Goal: Find specific page/section: Find specific page/section

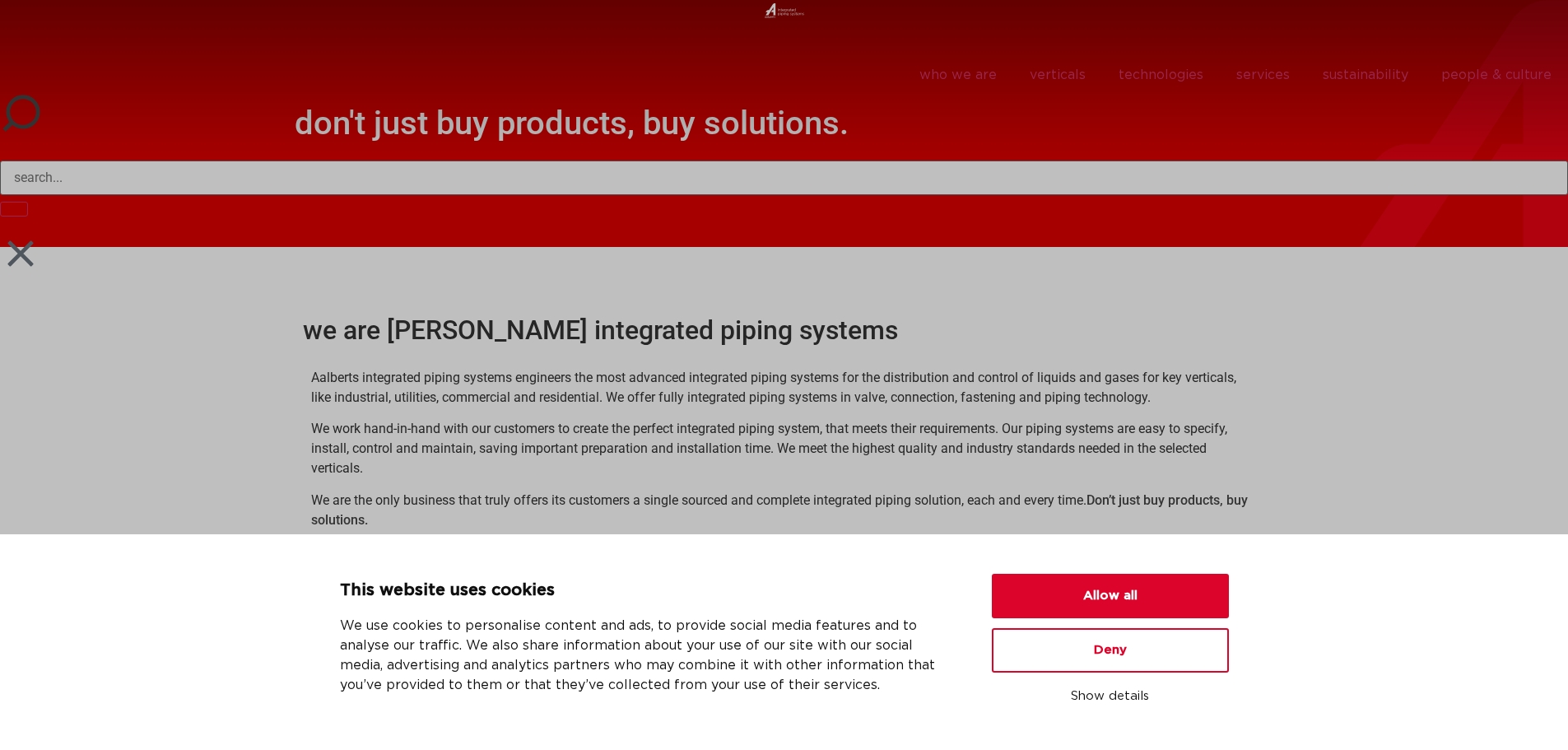
scroll to position [80, 0]
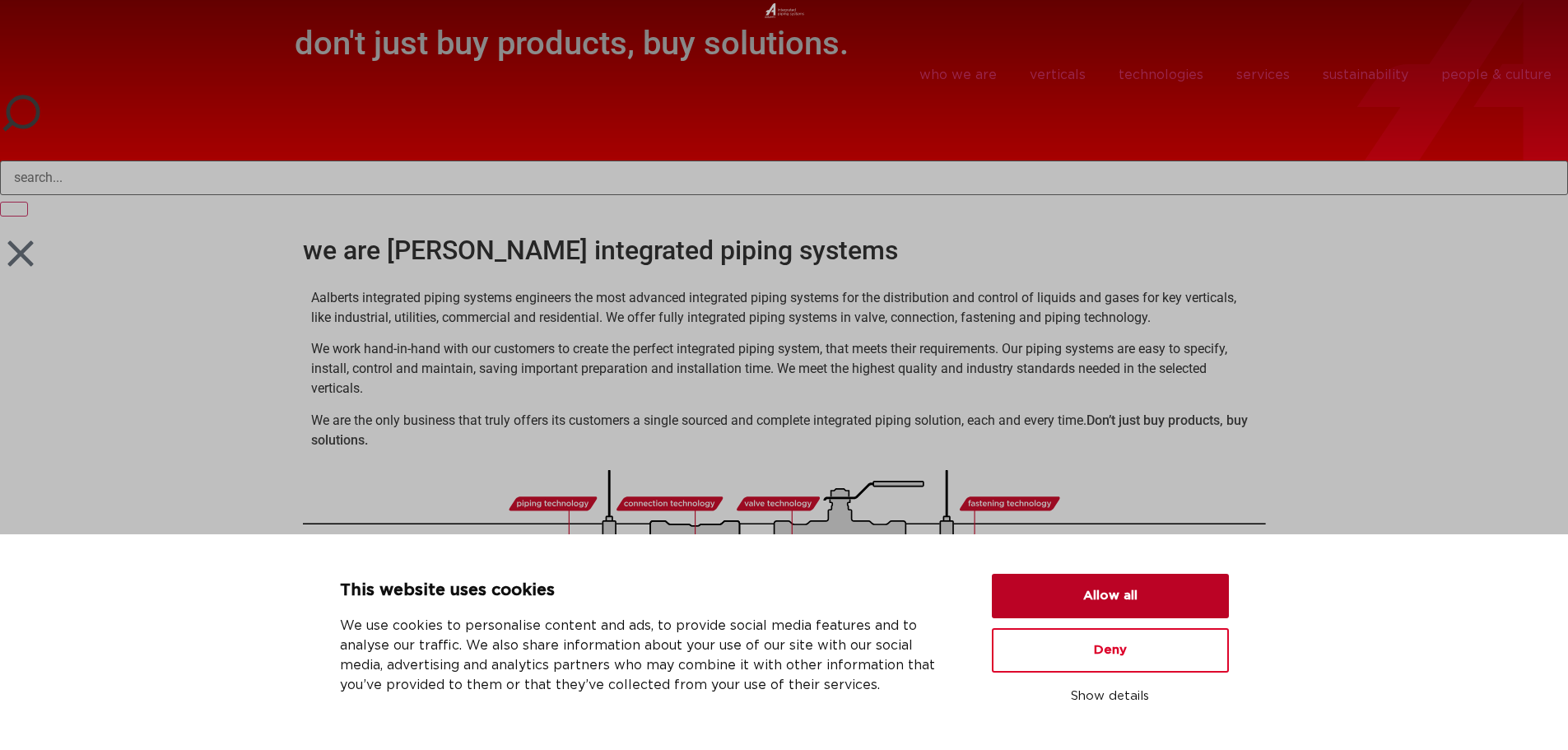
click at [1166, 579] on button "Allow all" at bounding box center [1111, 596] width 237 height 44
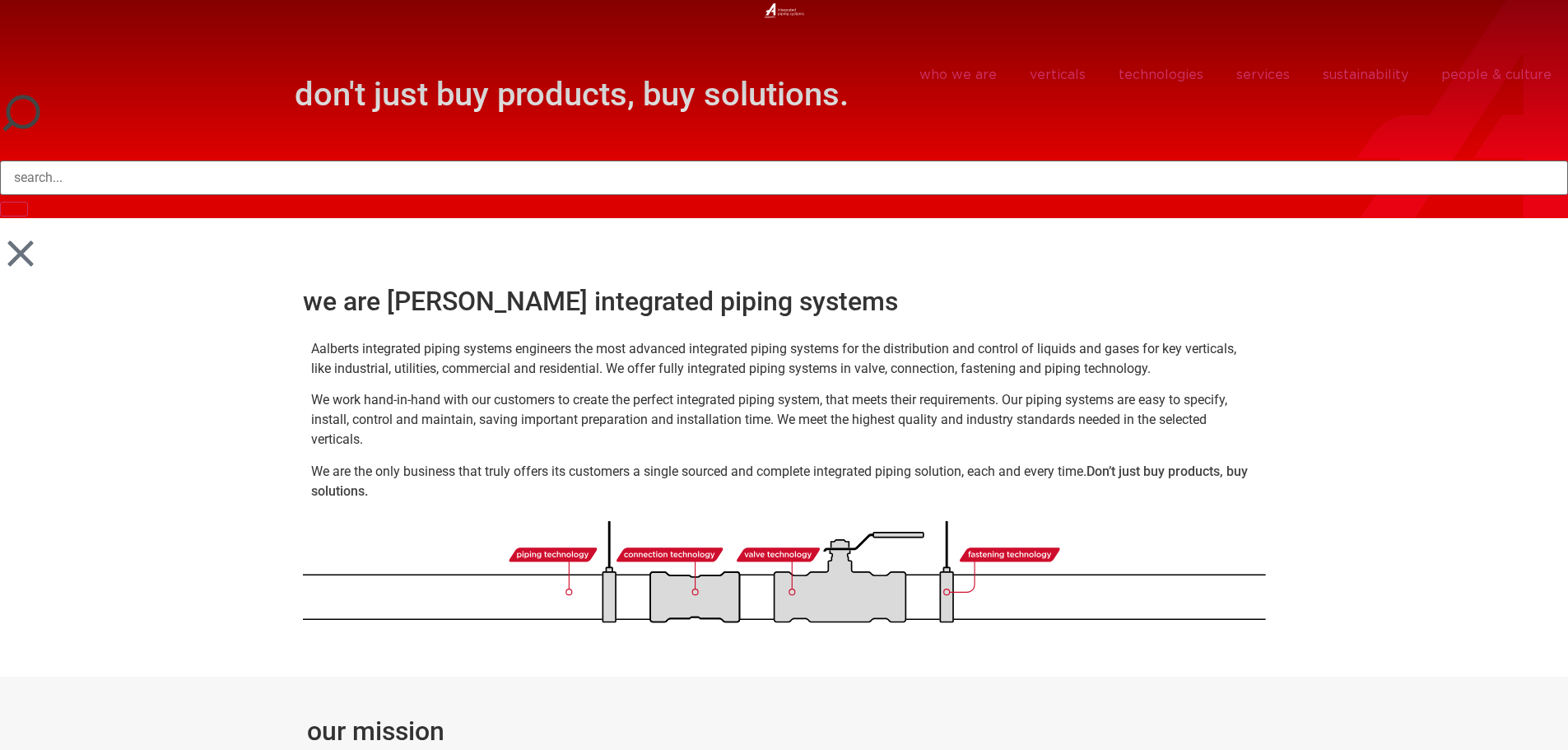
scroll to position [0, 0]
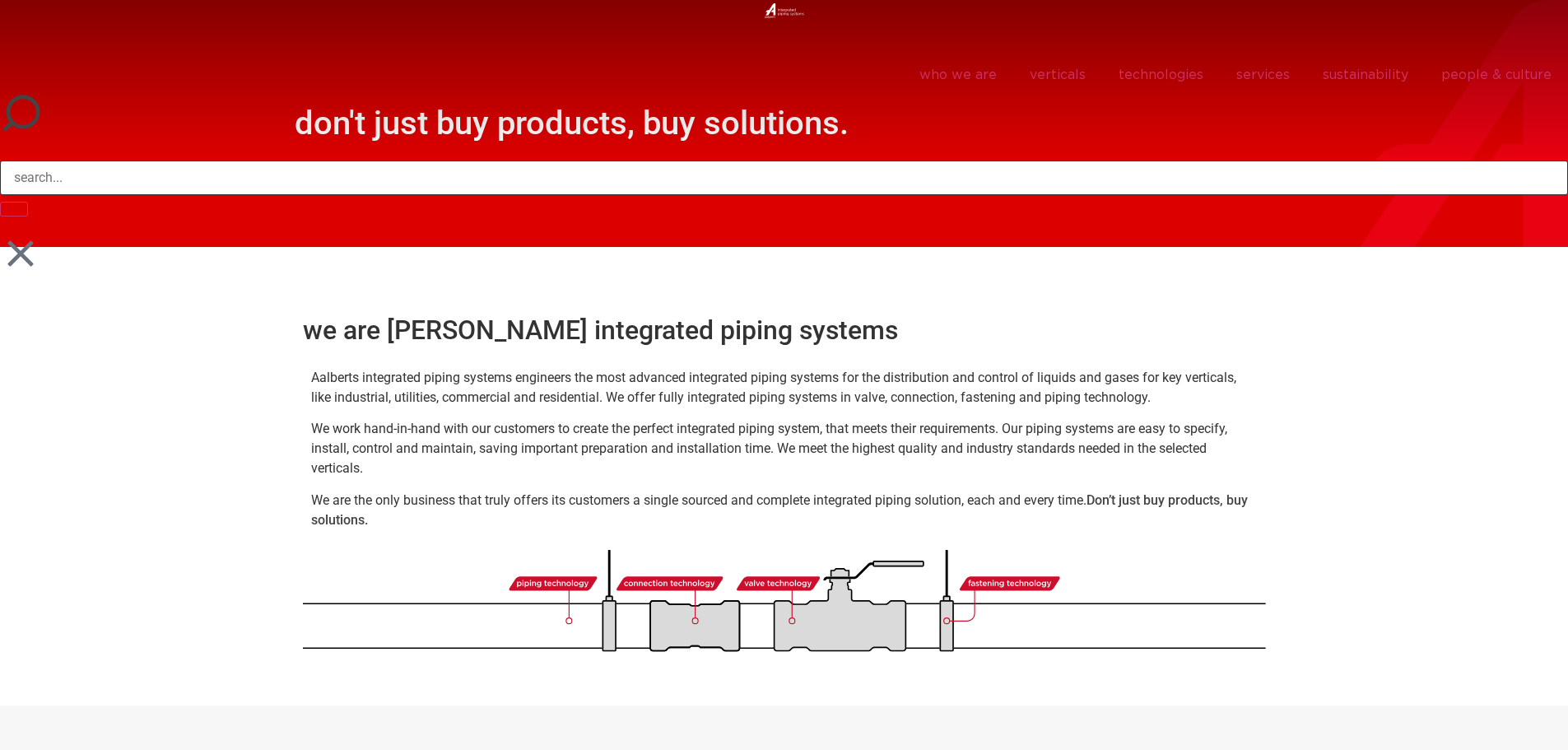
click at [756, 177] on input "Search" at bounding box center [784, 177] width 1568 height 35
type input "supplier"
click at [0, 202] on button "Search" at bounding box center [14, 208] width 28 height 14
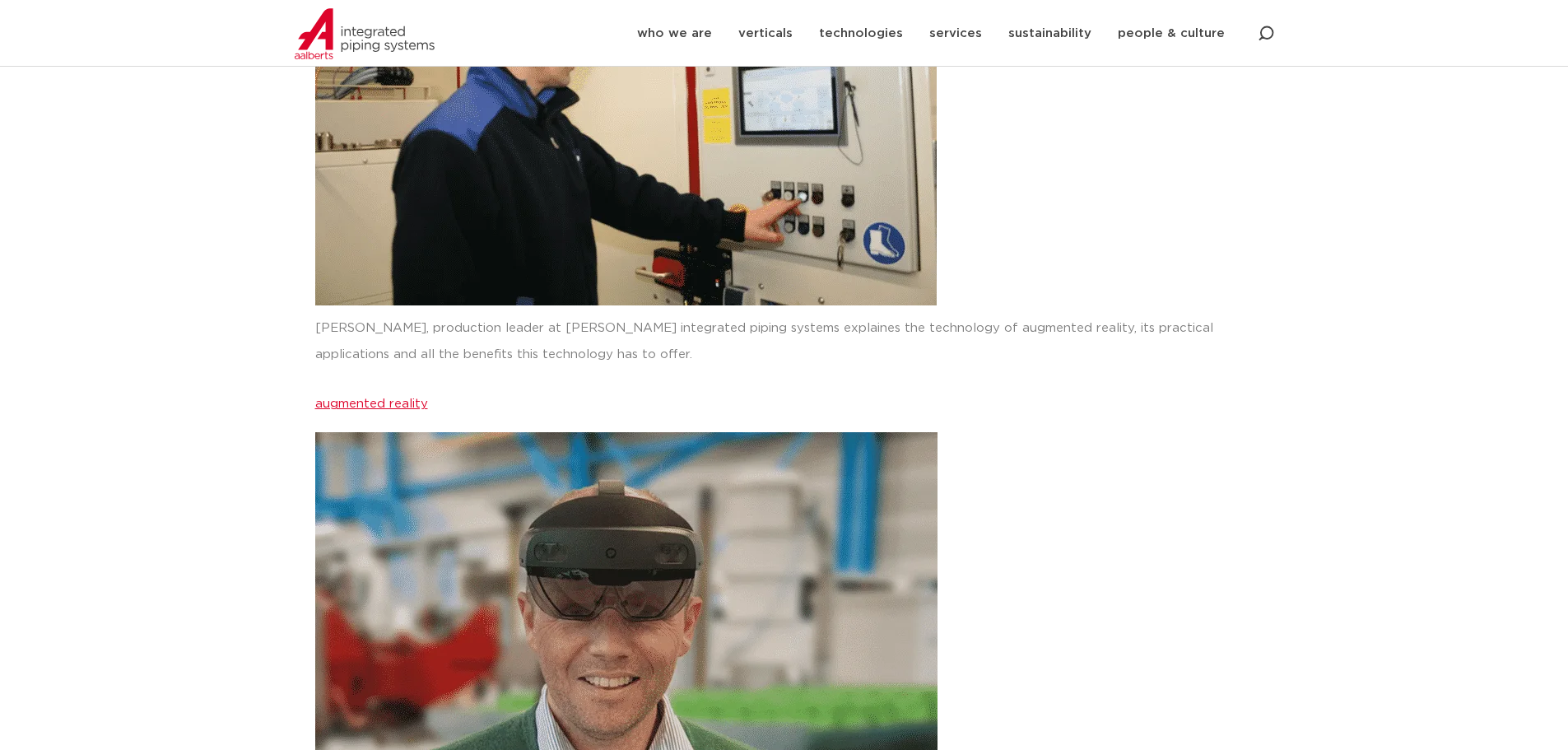
scroll to position [317, 0]
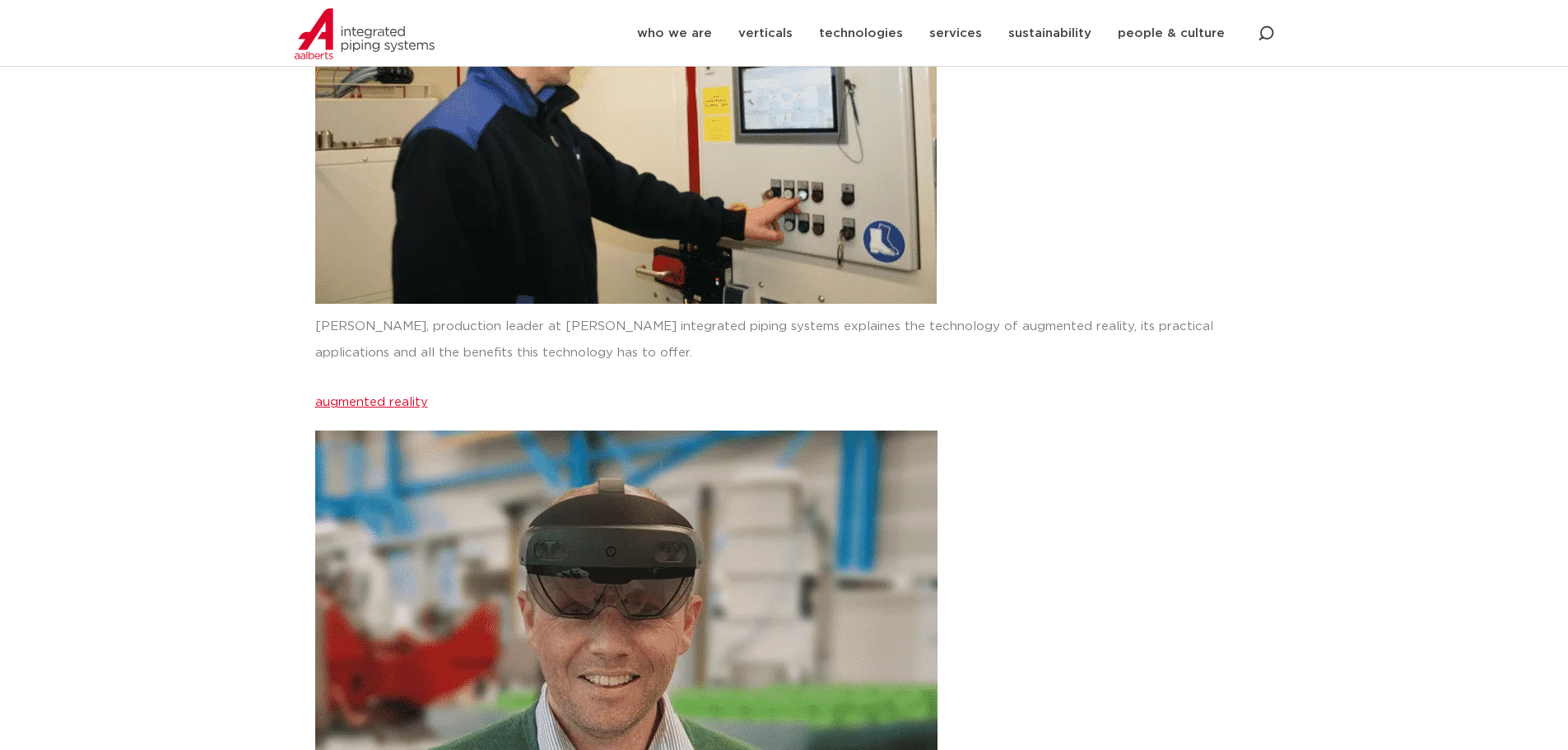
click at [401, 34] on img at bounding box center [364, 34] width 140 height 51
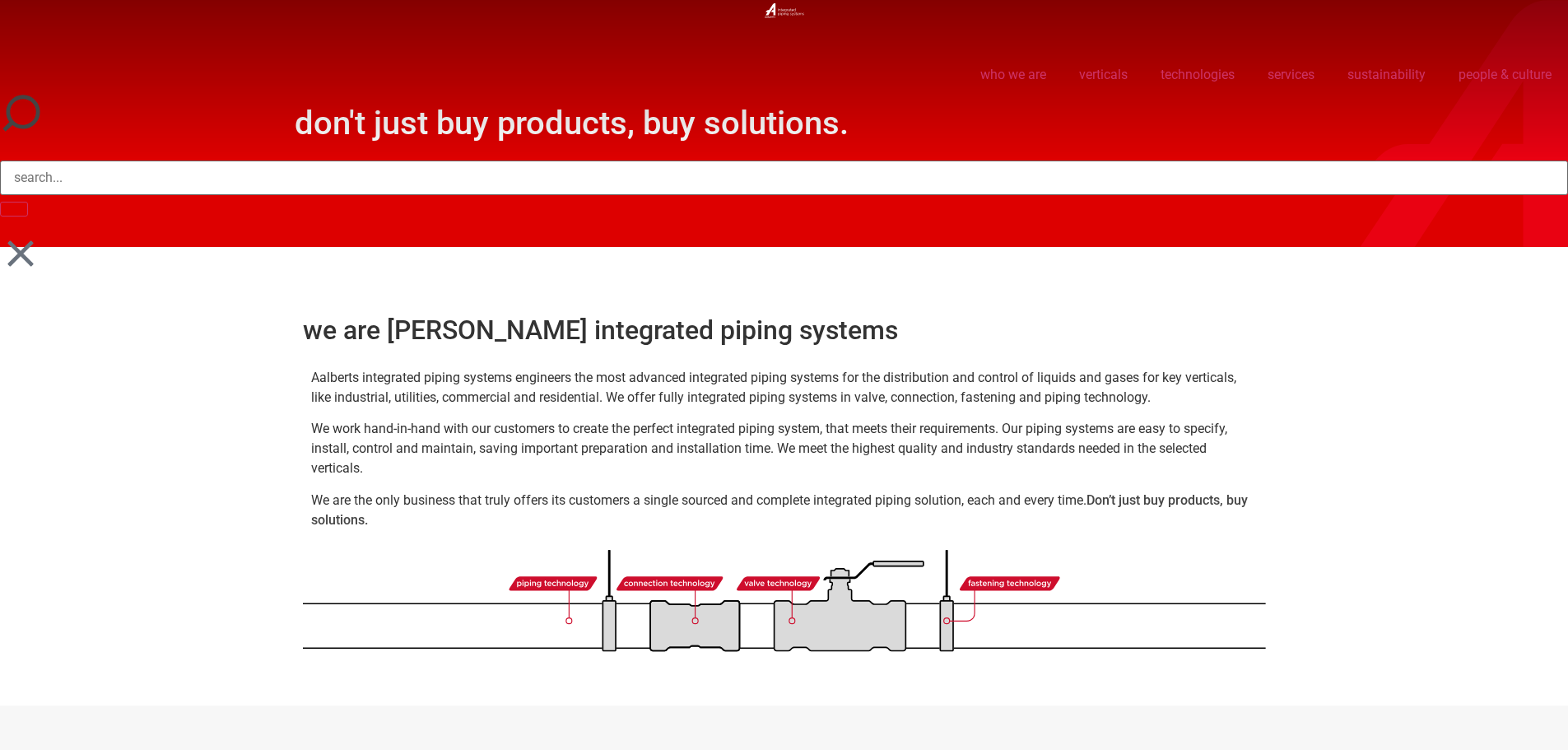
click at [12, 246] on icon at bounding box center [20, 253] width 25 height 25
click at [30, 261] on icon at bounding box center [20, 253] width 25 height 25
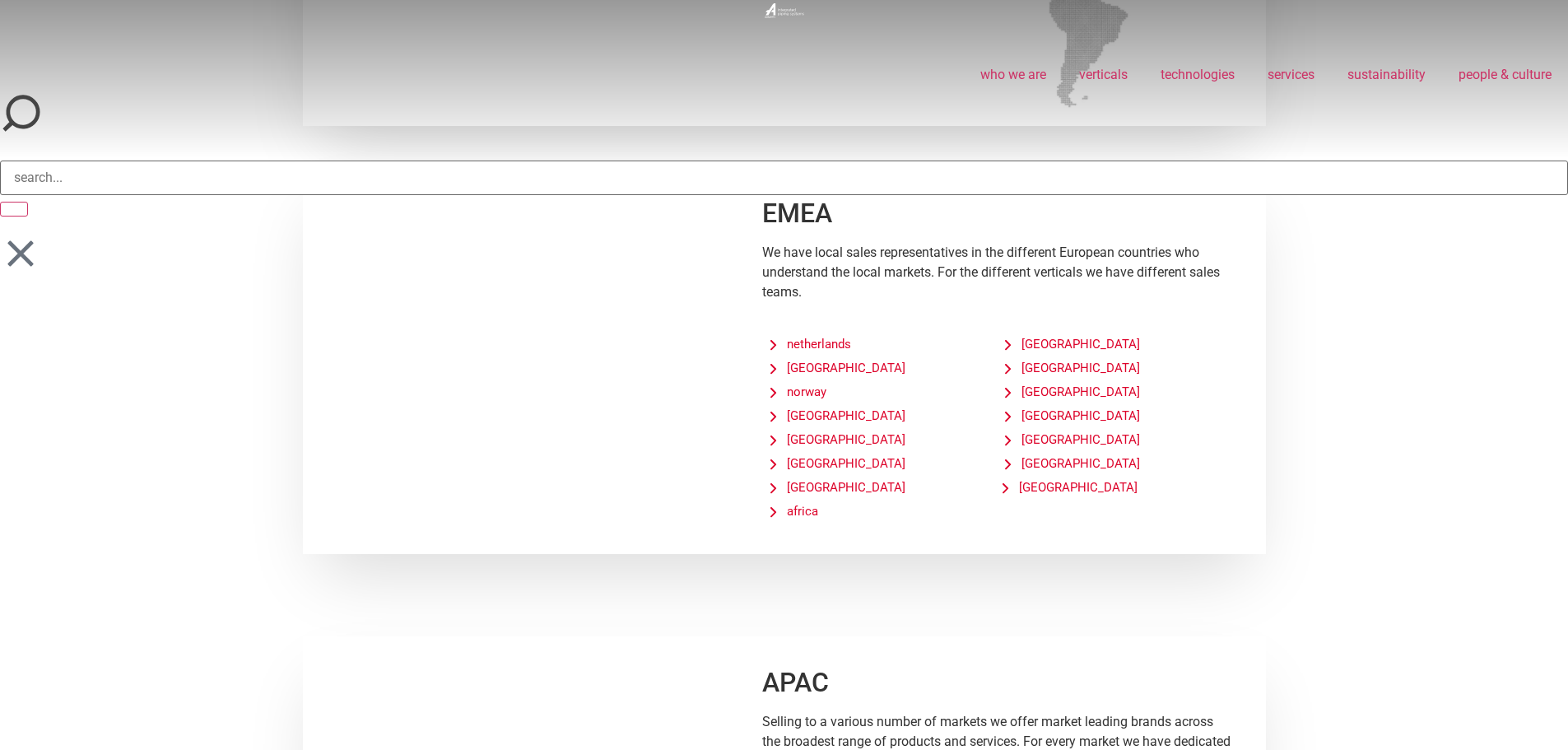
scroll to position [2871, 0]
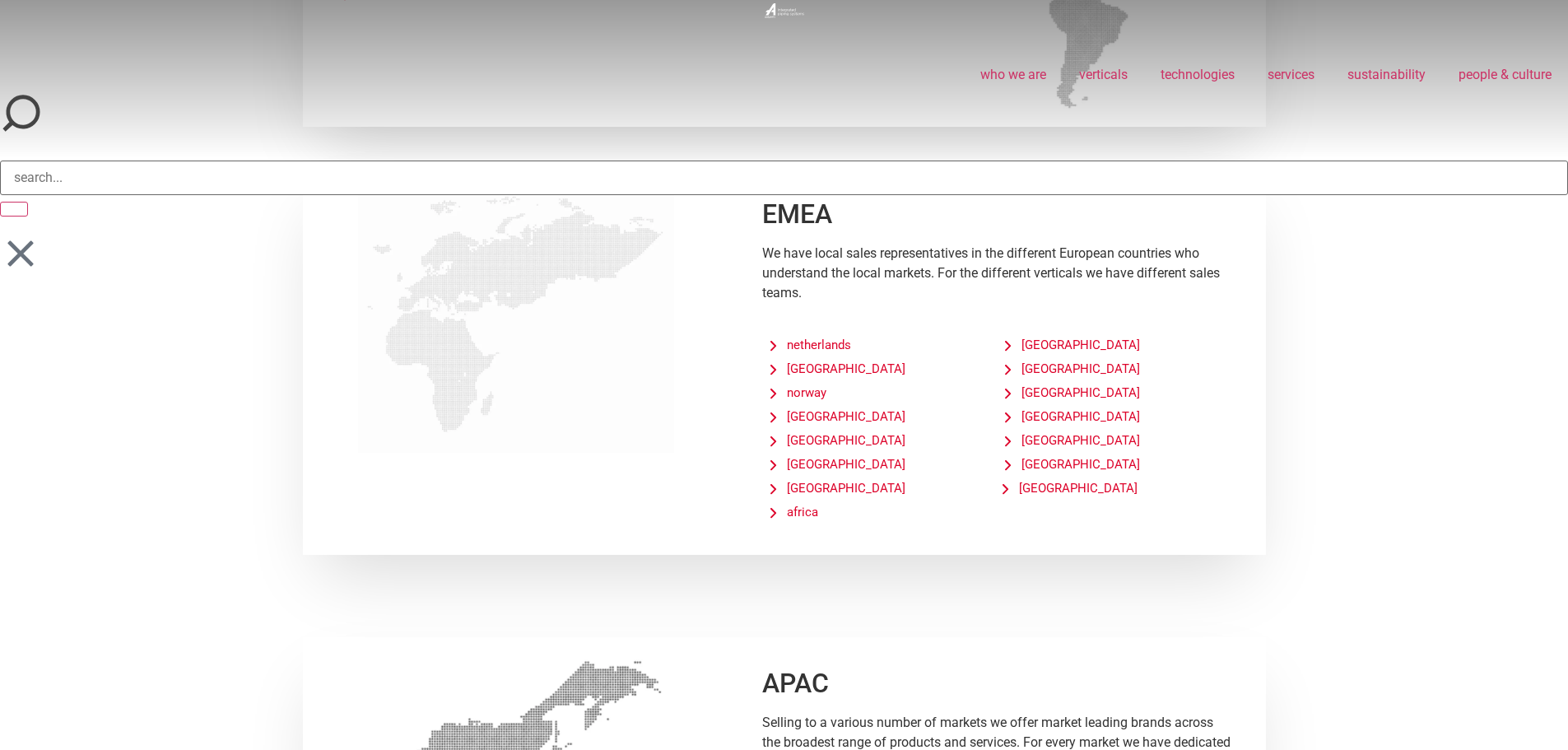
click at [866, 495] on span "[GEOGRAPHIC_DATA]" at bounding box center [837, 488] width 135 height 13
click at [809, 352] on span "netherlands" at bounding box center [810, 345] width 80 height 13
